Goal: Information Seeking & Learning: Learn about a topic

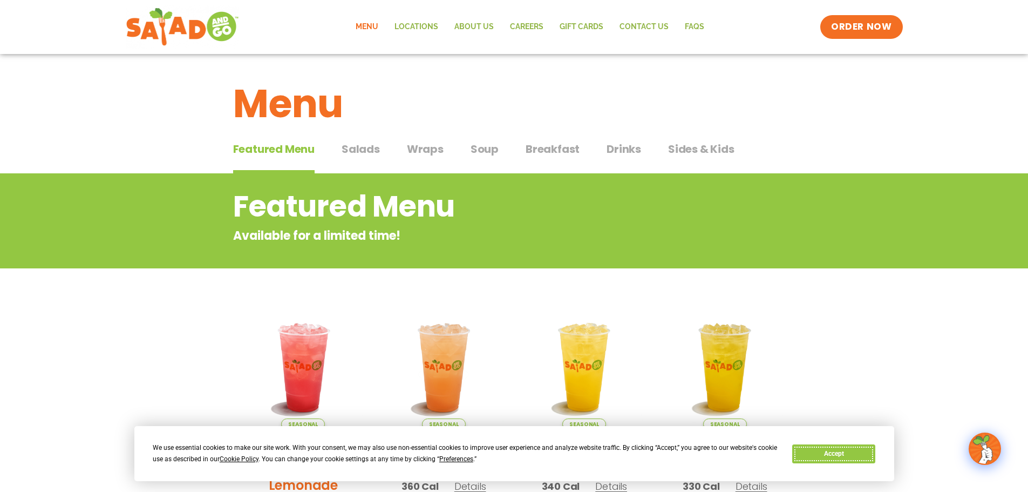
click at [857, 453] on button "Accept" at bounding box center [833, 453] width 83 height 19
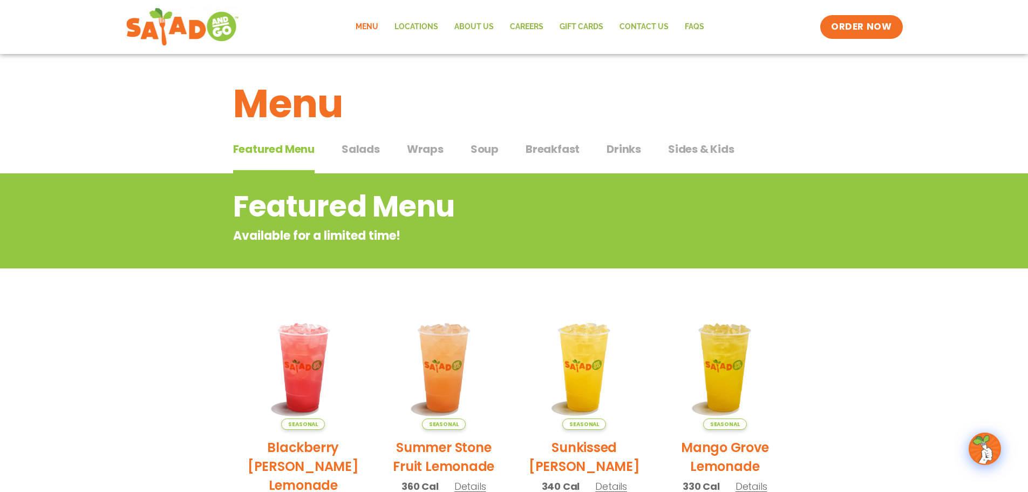
click at [423, 148] on span "Wraps" at bounding box center [425, 149] width 37 height 16
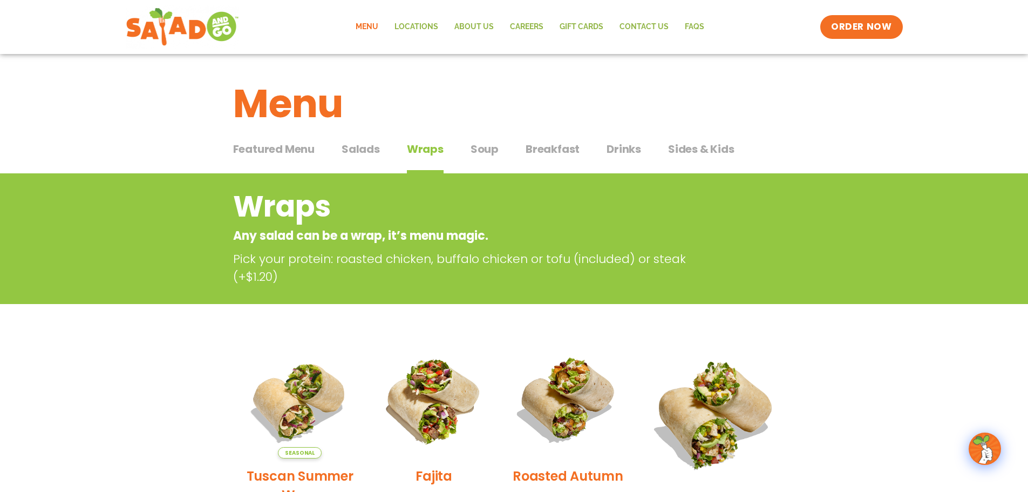
click at [558, 148] on span "Breakfast" at bounding box center [553, 149] width 54 height 16
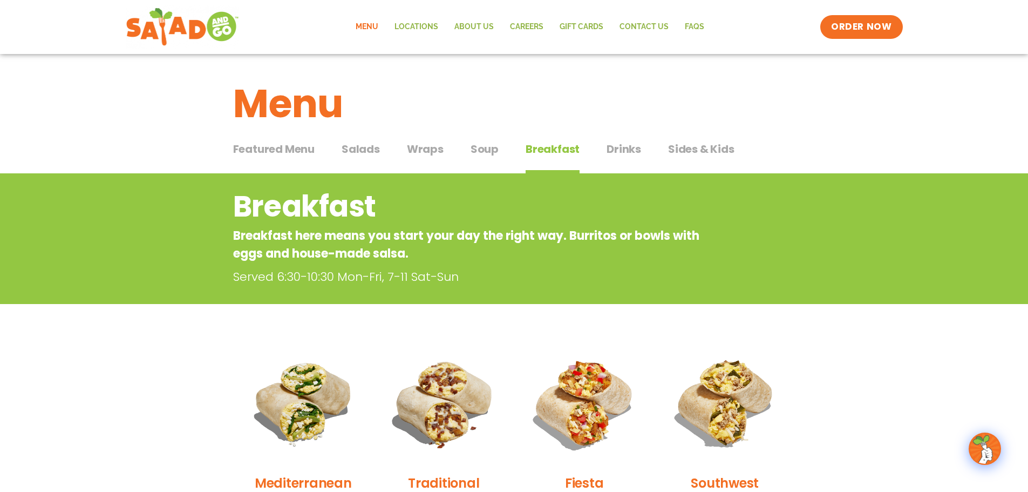
click at [479, 149] on span "Soup" at bounding box center [485, 149] width 28 height 16
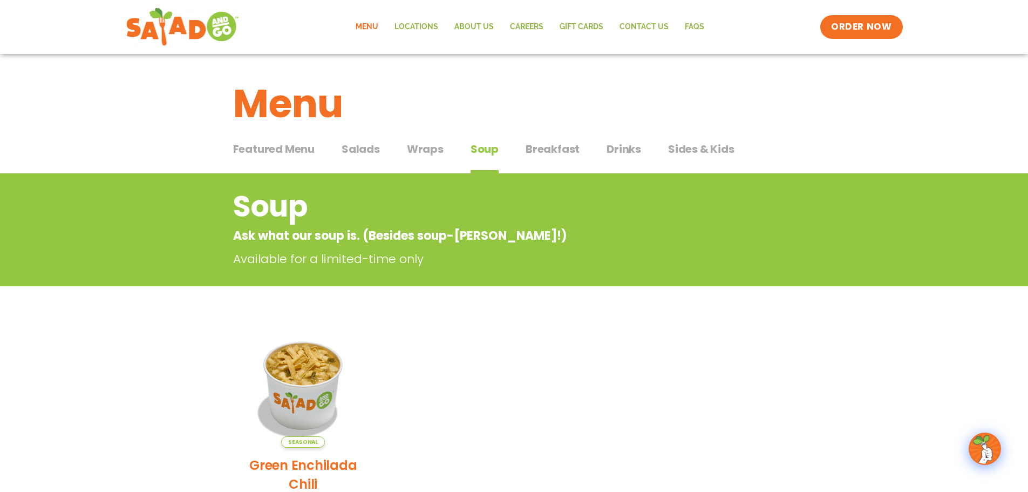
click at [432, 149] on span "Wraps" at bounding box center [425, 149] width 37 height 16
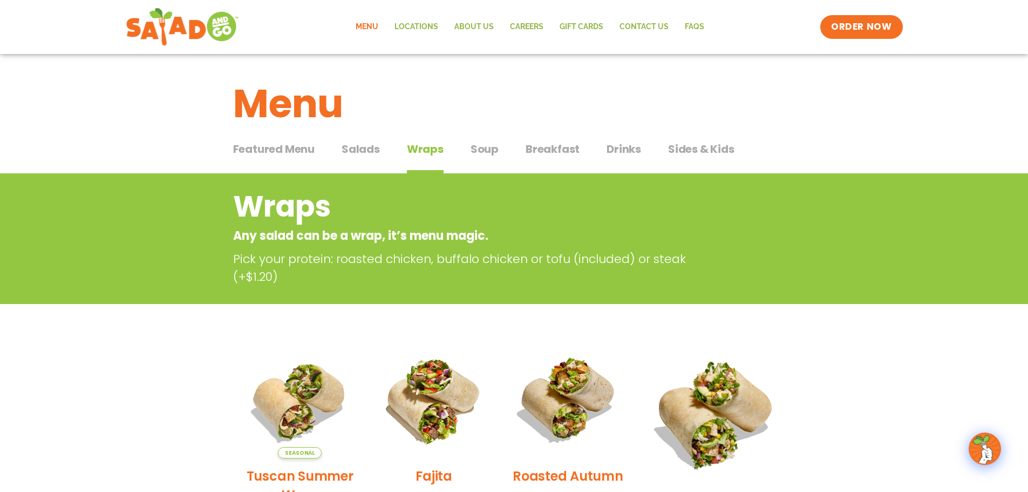
click at [358, 148] on span "Salads" at bounding box center [361, 149] width 38 height 16
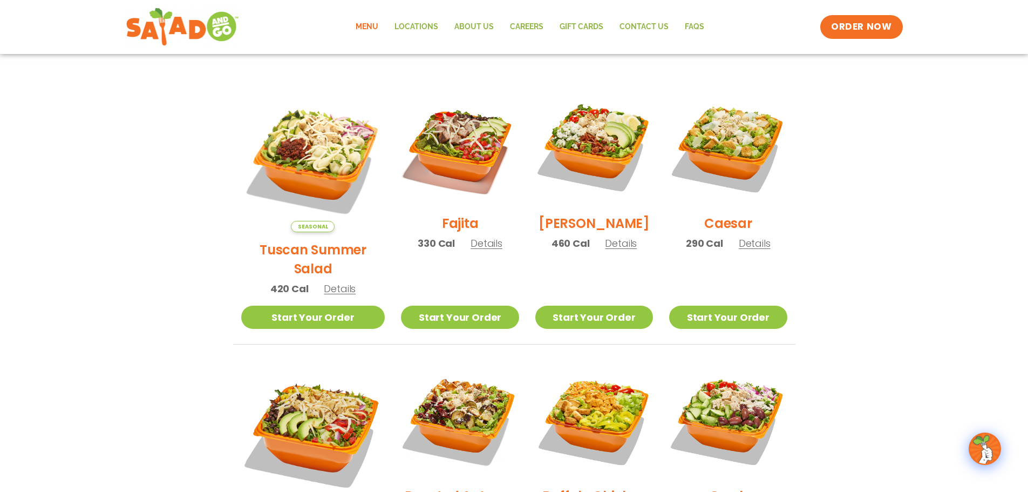
scroll to position [270, 0]
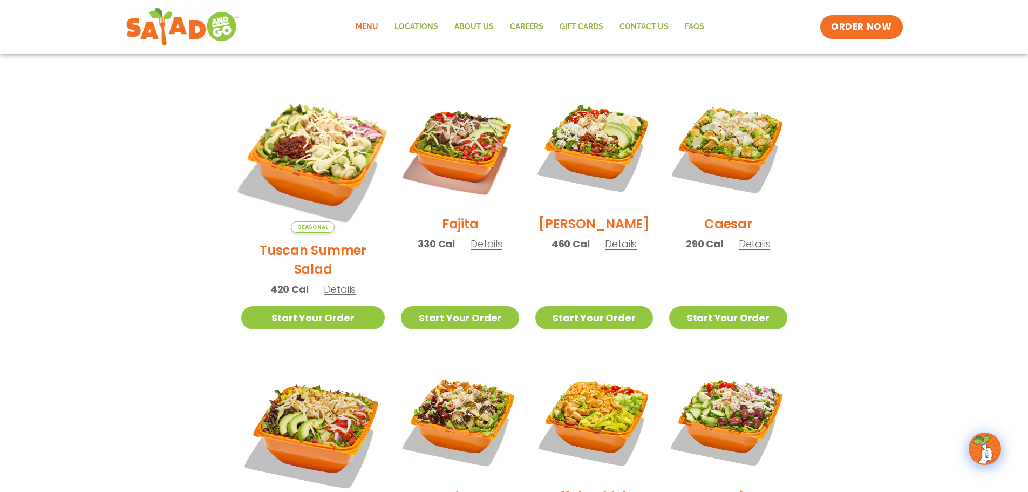
click at [307, 134] on img at bounding box center [312, 160] width 169 height 169
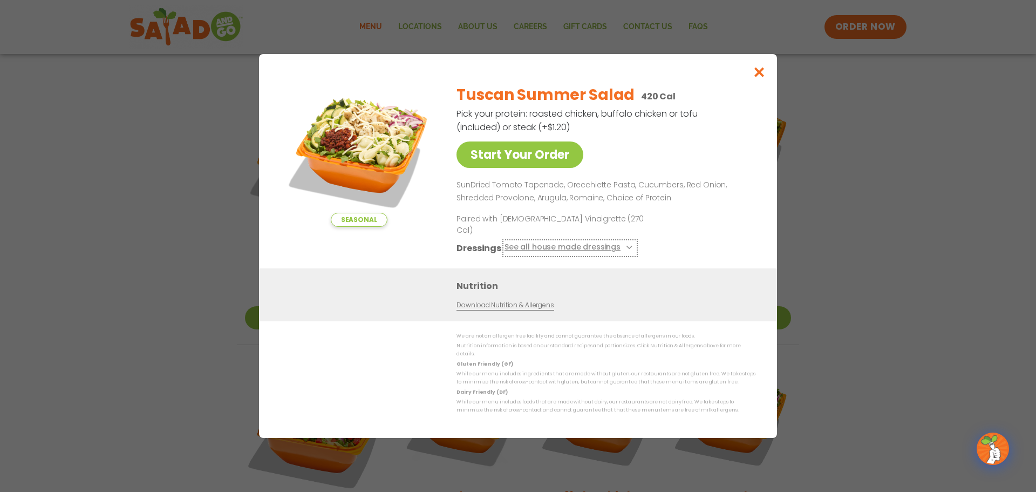
click at [590, 244] on button "See all house made dressings" at bounding box center [570, 247] width 131 height 13
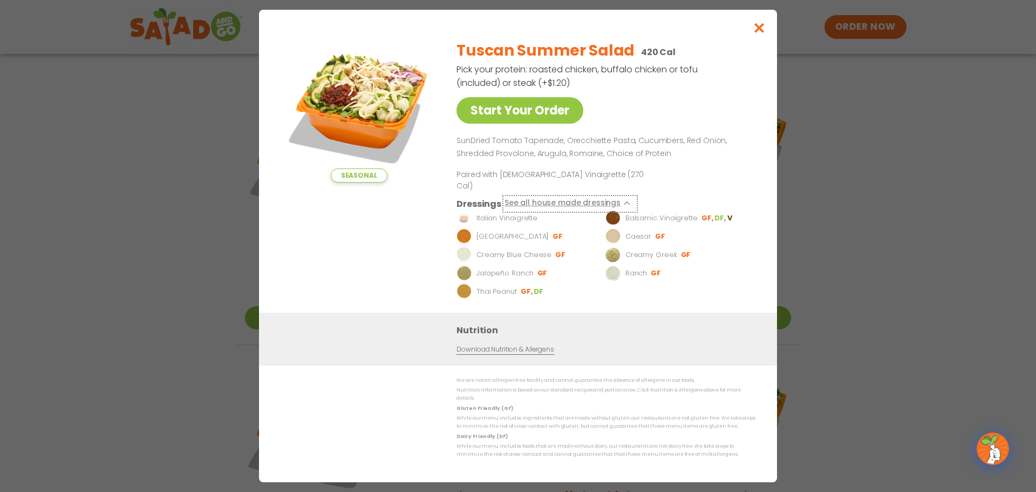
click at [600, 199] on button "See all house made dressings" at bounding box center [570, 203] width 131 height 13
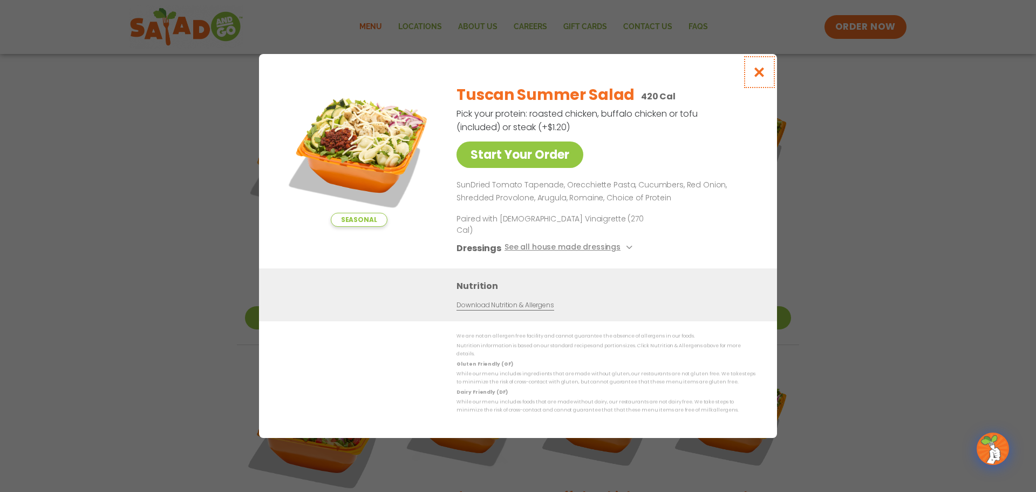
click at [758, 78] on icon "Close modal" at bounding box center [759, 71] width 13 height 11
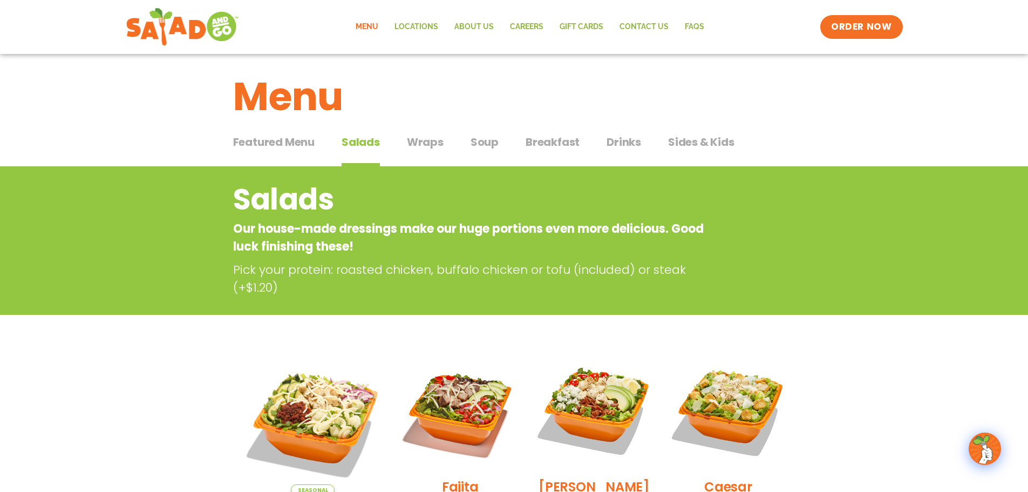
scroll to position [0, 0]
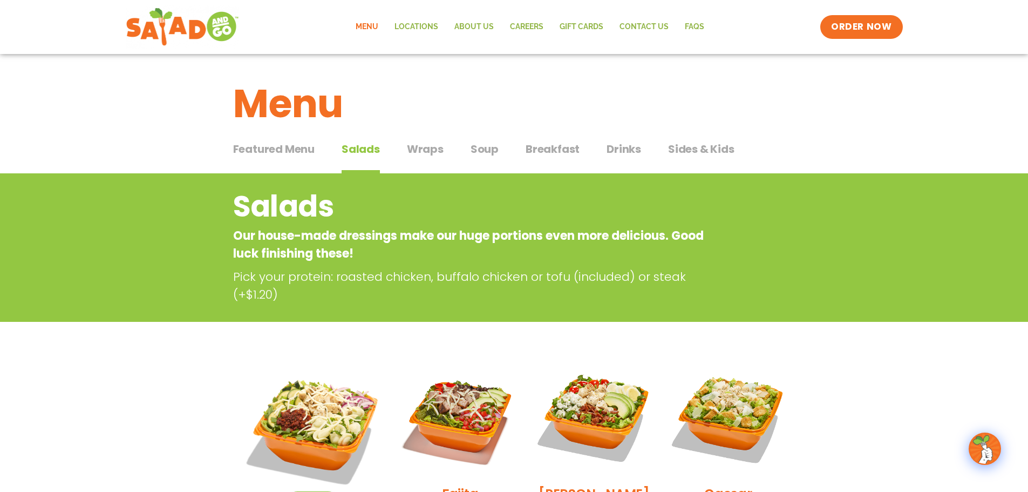
click at [287, 149] on span "Featured Menu" at bounding box center [273, 149] width 81 height 16
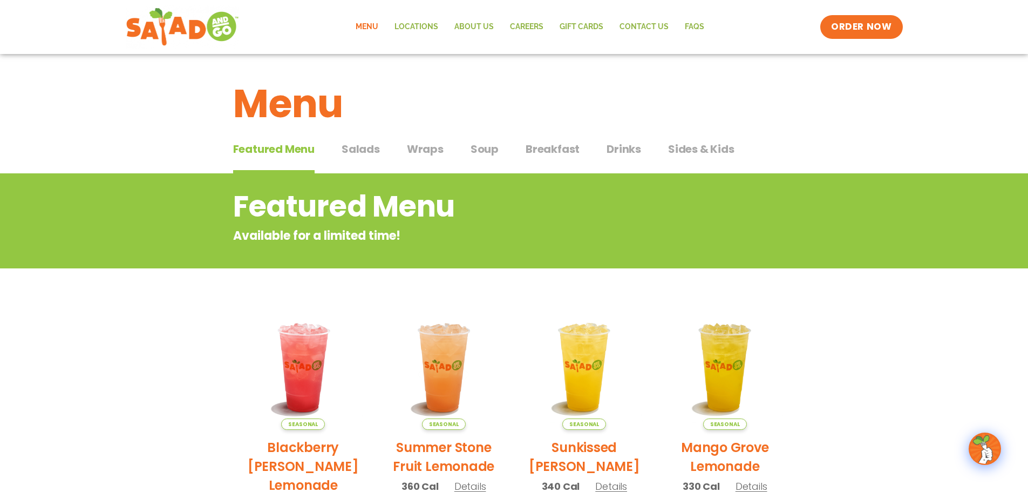
click at [415, 152] on span "Wraps" at bounding box center [425, 149] width 37 height 16
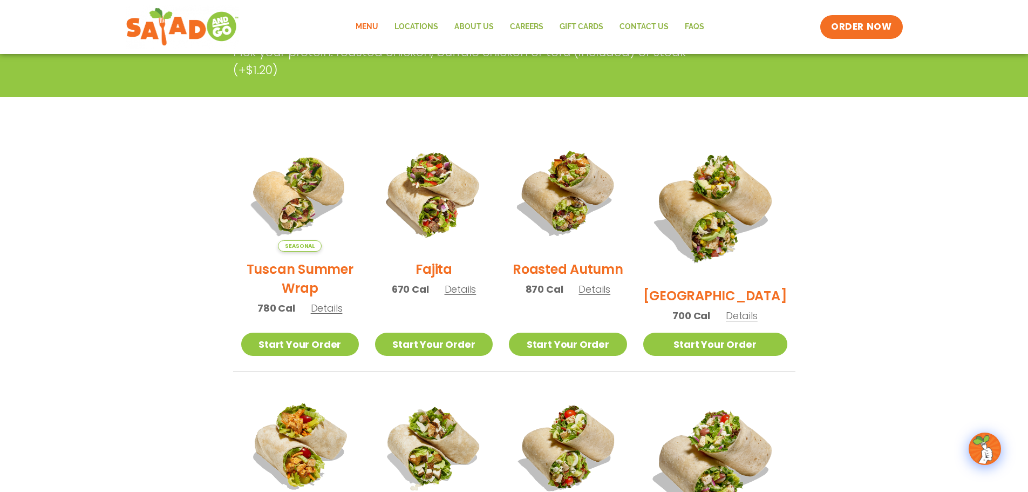
scroll to position [216, 0]
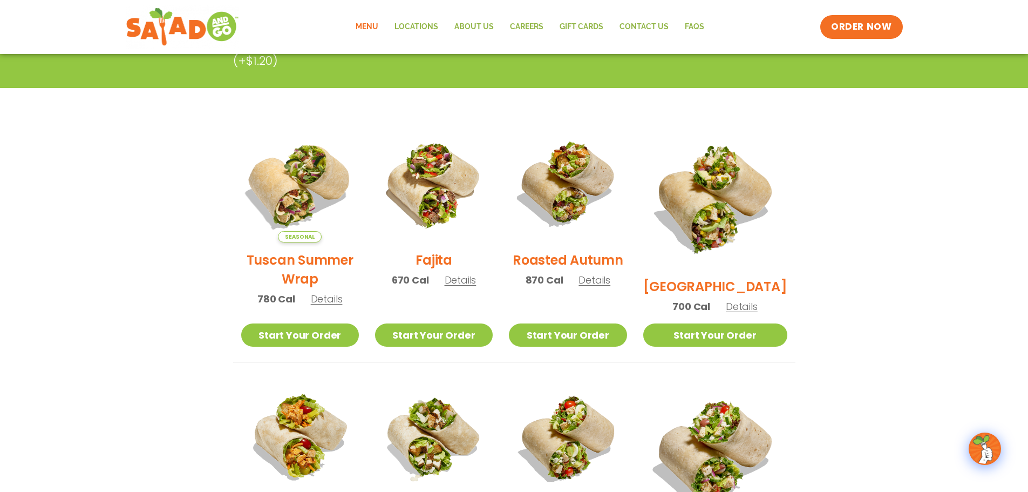
click at [298, 194] on img at bounding box center [299, 183] width 138 height 138
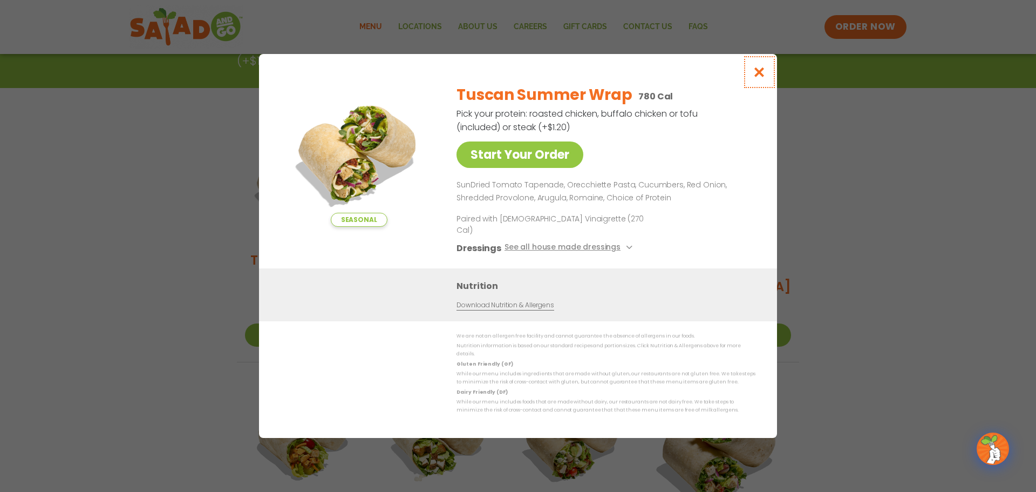
click at [760, 78] on icon "Close modal" at bounding box center [759, 71] width 13 height 11
